Goal: Information Seeking & Learning: Learn about a topic

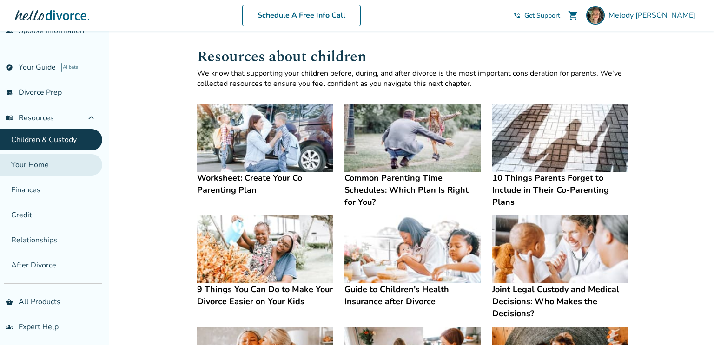
scroll to position [98, 0]
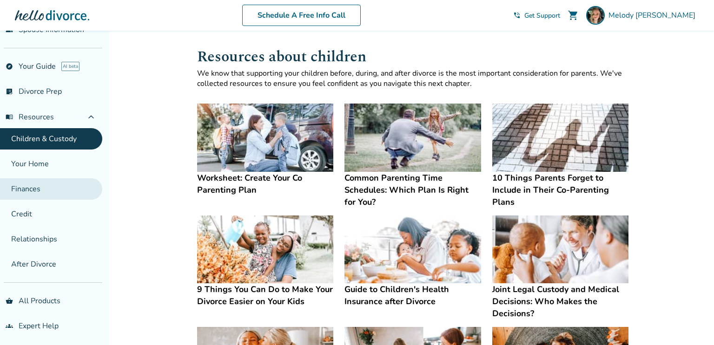
click at [50, 188] on link "Finances" at bounding box center [51, 188] width 102 height 21
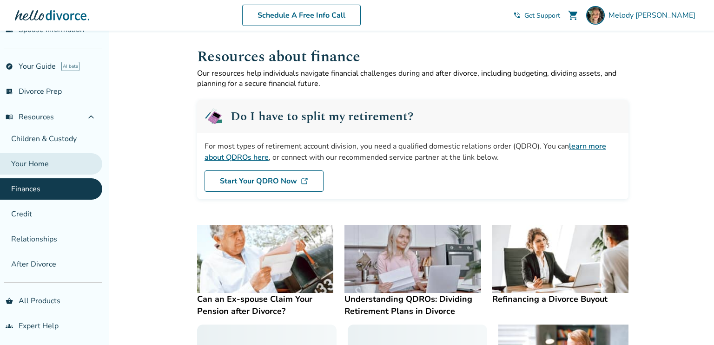
click at [54, 166] on link "Your Home" at bounding box center [51, 163] width 102 height 21
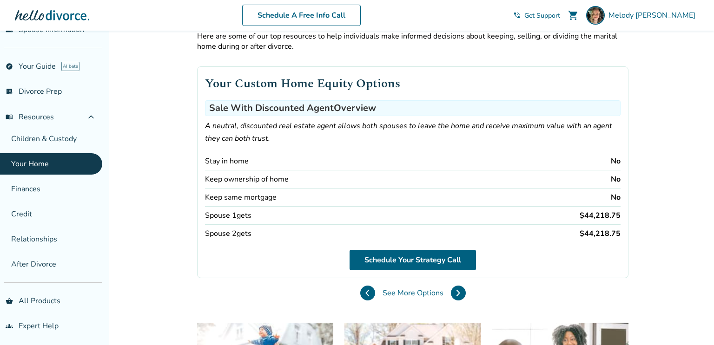
scroll to position [38, 0]
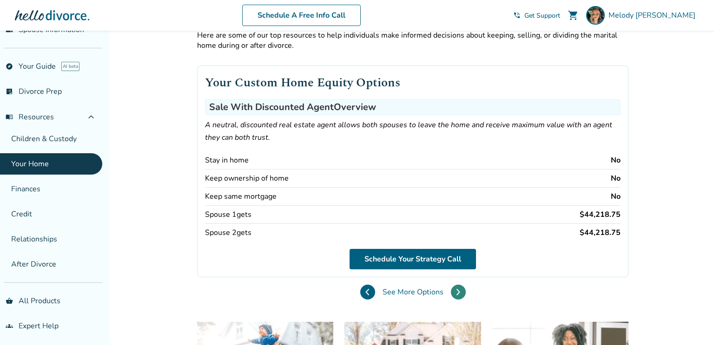
click at [460, 290] on button at bounding box center [458, 292] width 15 height 15
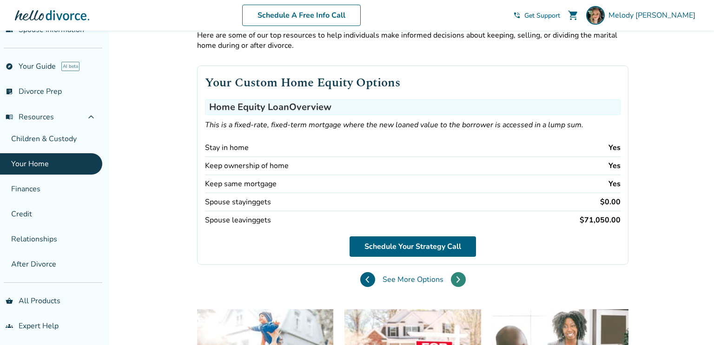
click at [454, 278] on button at bounding box center [458, 279] width 15 height 15
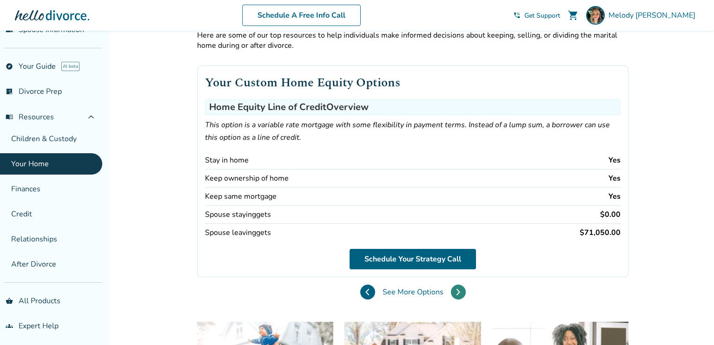
click at [458, 290] on icon at bounding box center [458, 292] width 3 height 6
click at [457, 289] on icon at bounding box center [458, 292] width 3 height 6
